Goal: Information Seeking & Learning: Learn about a topic

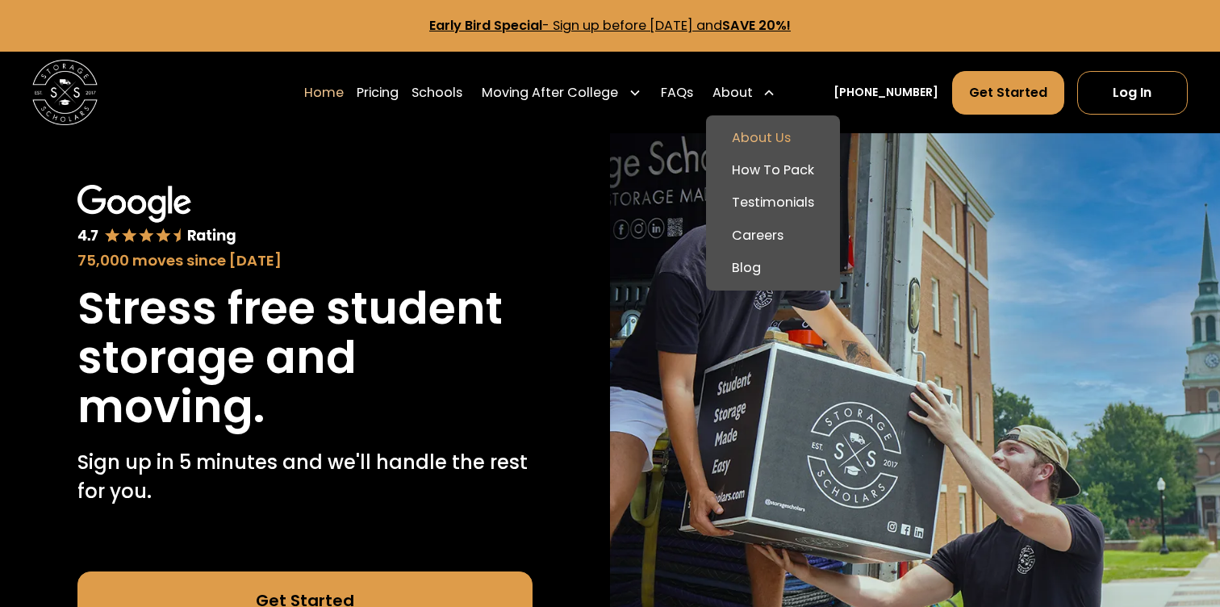
click at [765, 138] on link "About Us" at bounding box center [772, 138] width 121 height 32
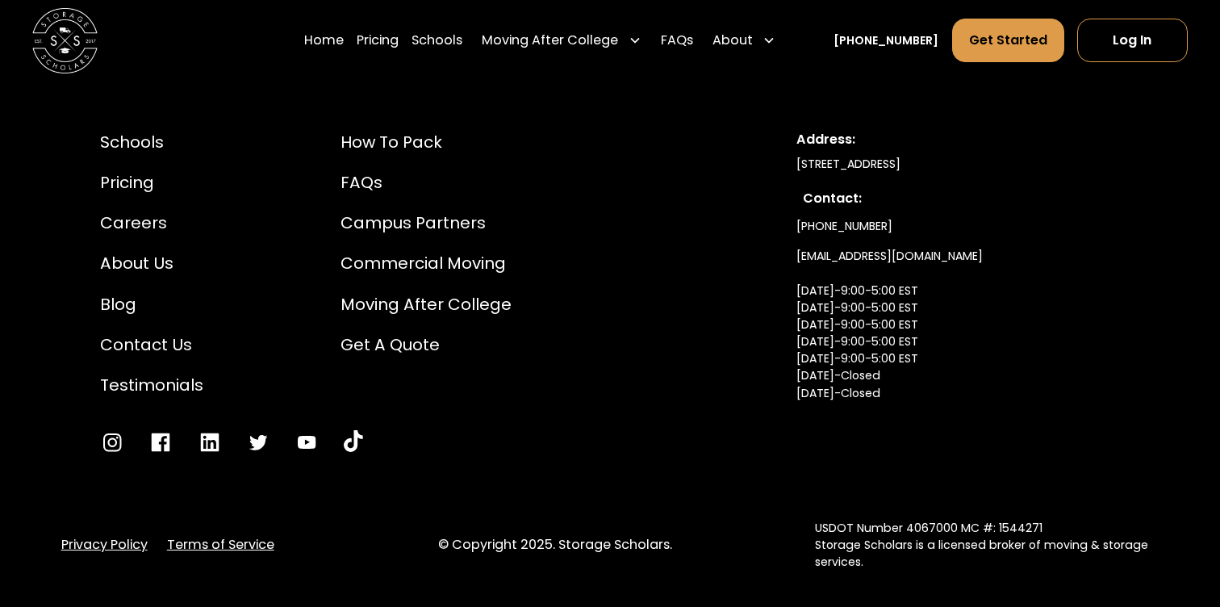
scroll to position [8770, 0]
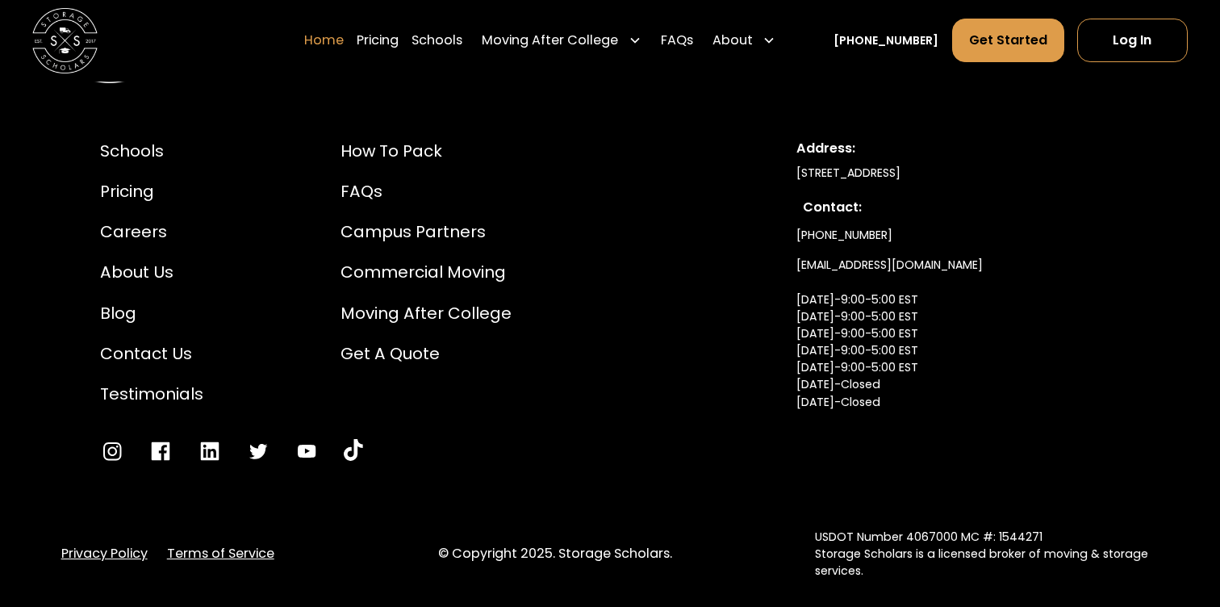
click at [337, 42] on link "Home" at bounding box center [324, 40] width 40 height 45
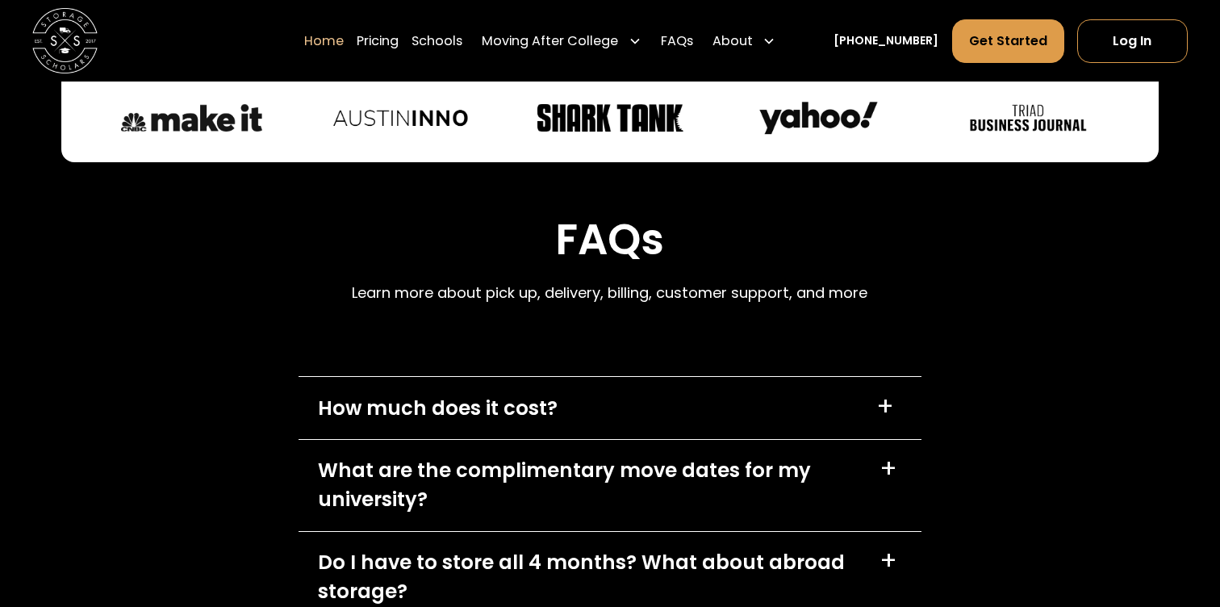
scroll to position [4642, 0]
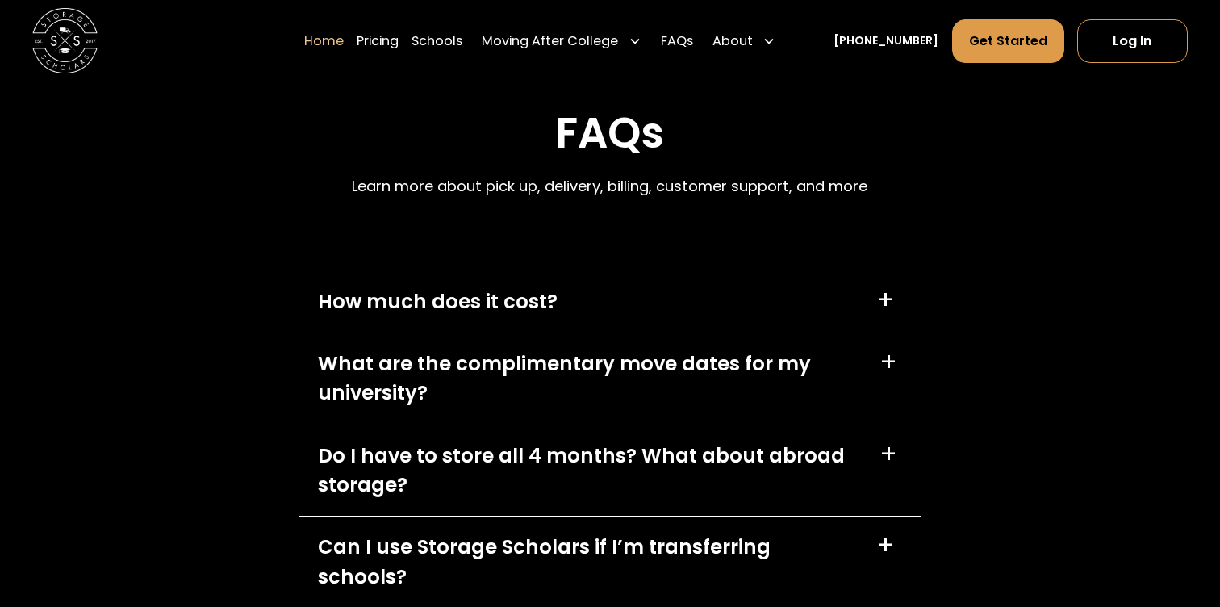
click at [425, 441] on div "Do I have to store all 4 months? What about abroad storage?" at bounding box center [589, 470] width 542 height 58
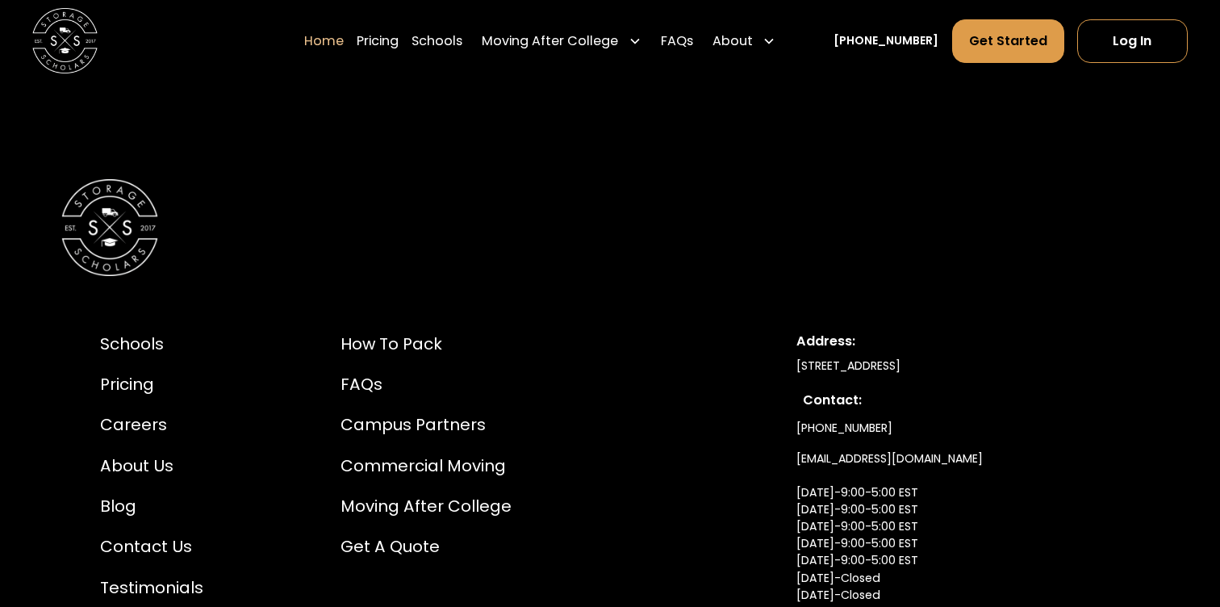
scroll to position [5628, 0]
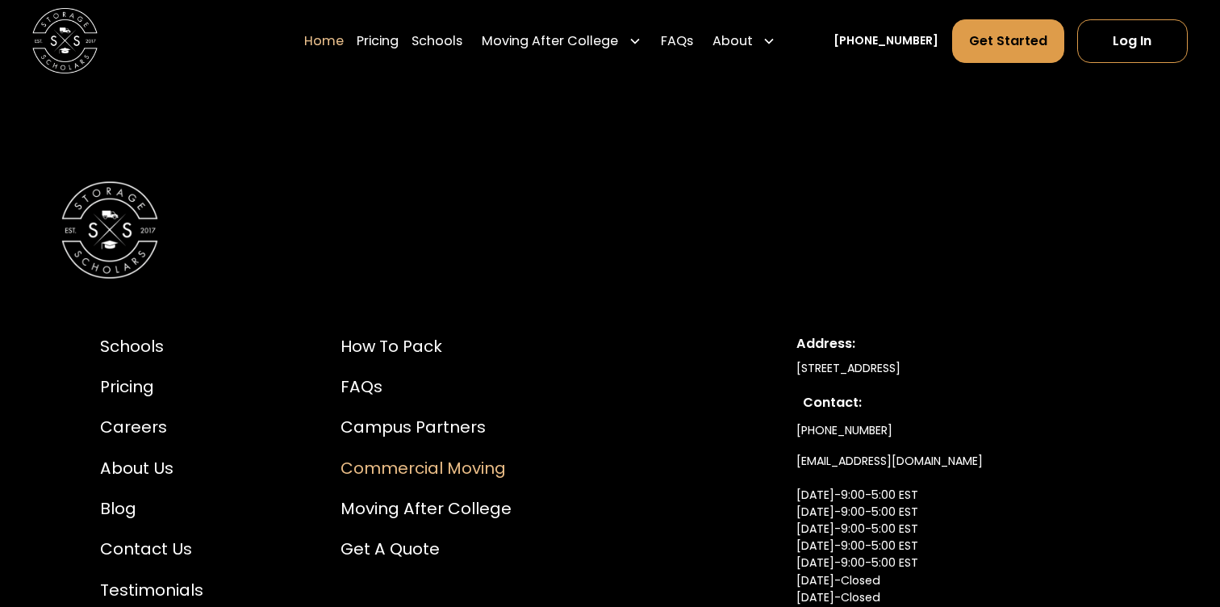
click at [431, 456] on div "Commercial Moving" at bounding box center [425, 468] width 171 height 24
click at [405, 415] on div "Campus Partners" at bounding box center [425, 427] width 171 height 24
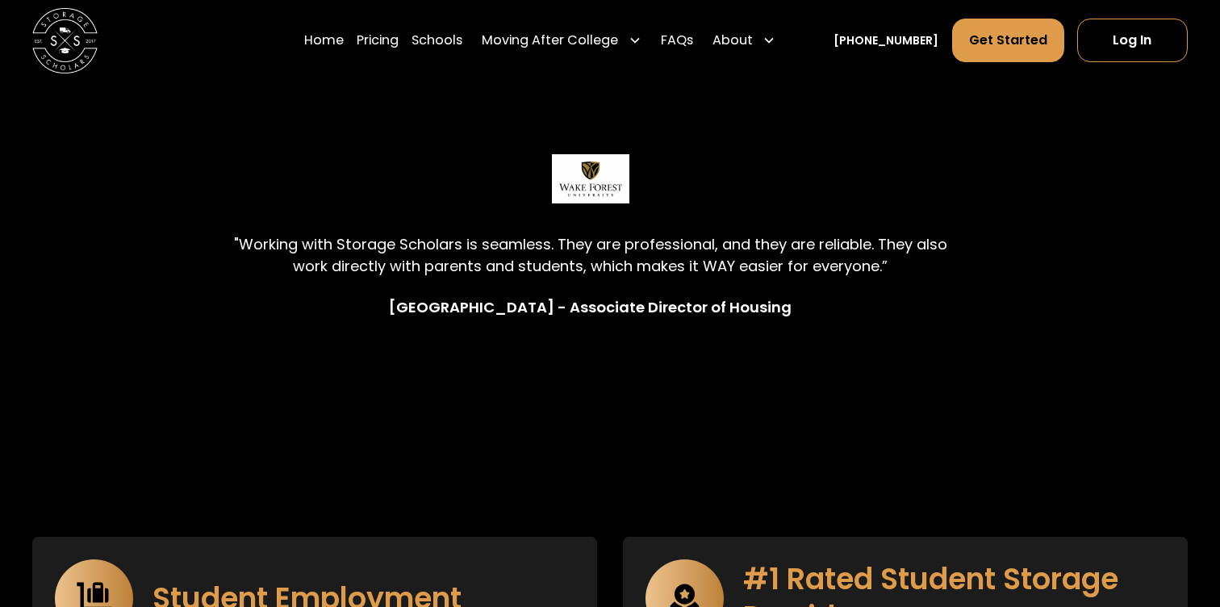
scroll to position [2501, 0]
